Goal: Task Accomplishment & Management: Use online tool/utility

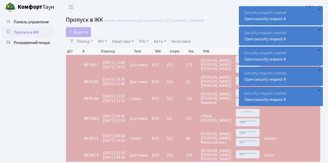
select select "25"
click at [28, 33] on span "Пропуск в ЖК" at bounding box center [26, 32] width 25 height 6
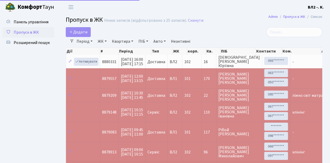
select select "25"
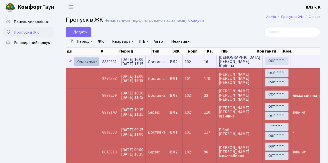
click at [86, 61] on link "Активувати" at bounding box center [86, 62] width 25 height 8
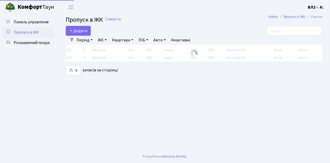
select select "25"
